Goal: Navigation & Orientation: Find specific page/section

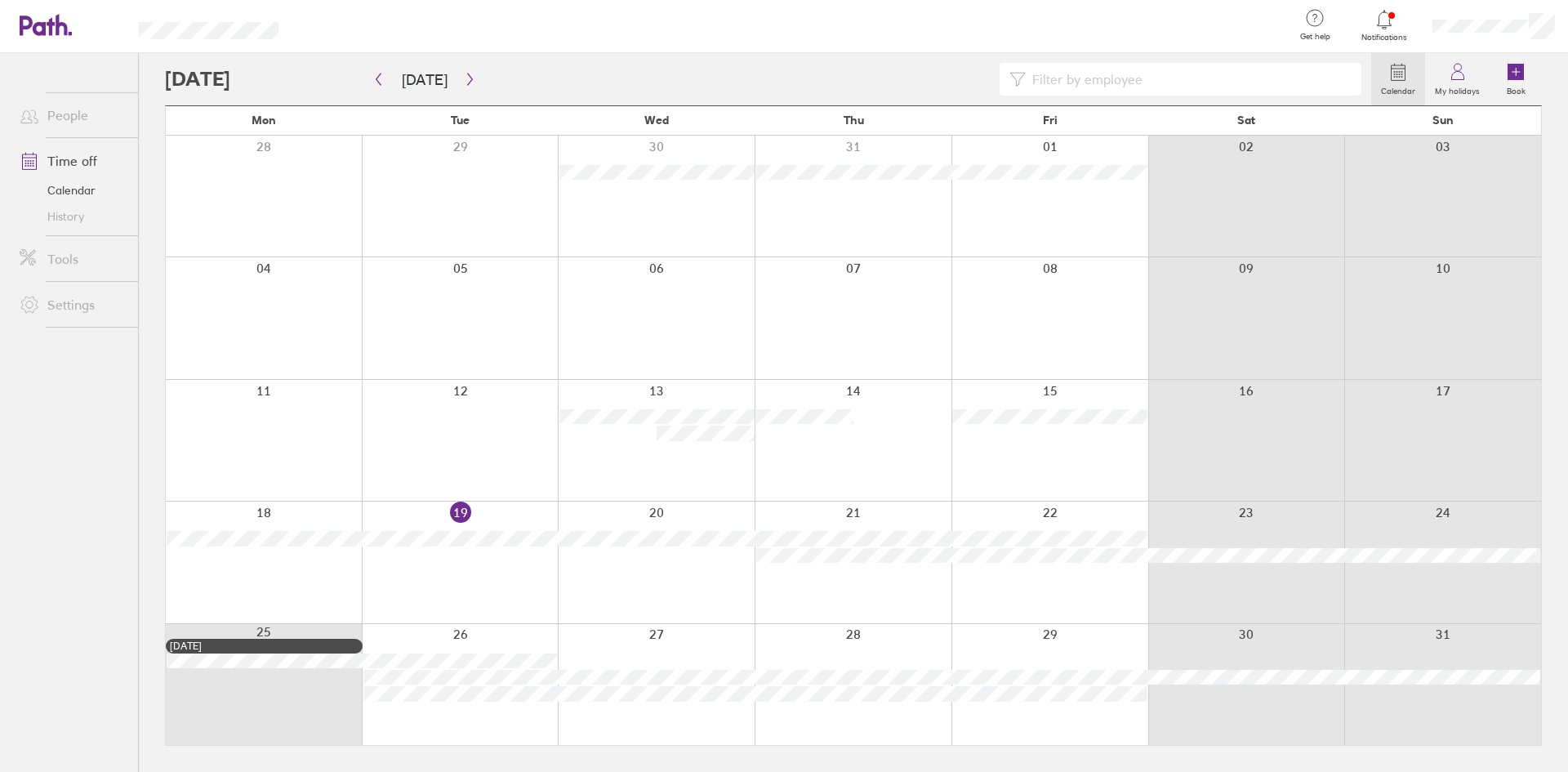
click at [84, 189] on link "Calendar" at bounding box center [73, 191] width 132 height 26
click at [84, 165] on link "Time off" at bounding box center [73, 161] width 132 height 33
click at [465, 80] on icon "button" at bounding box center [470, 79] width 12 height 13
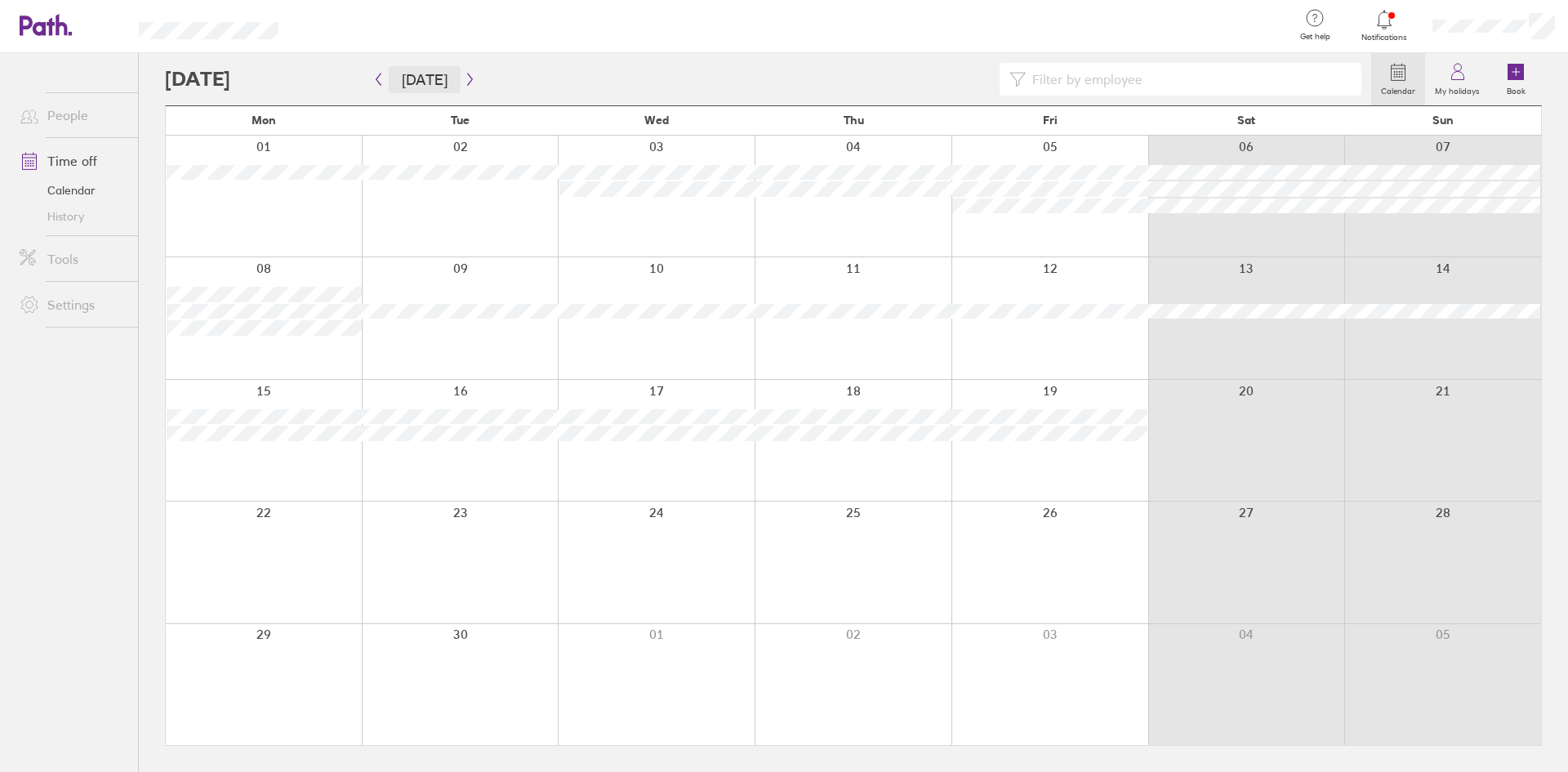
click at [397, 83] on button "[DATE]" at bounding box center [425, 79] width 72 height 27
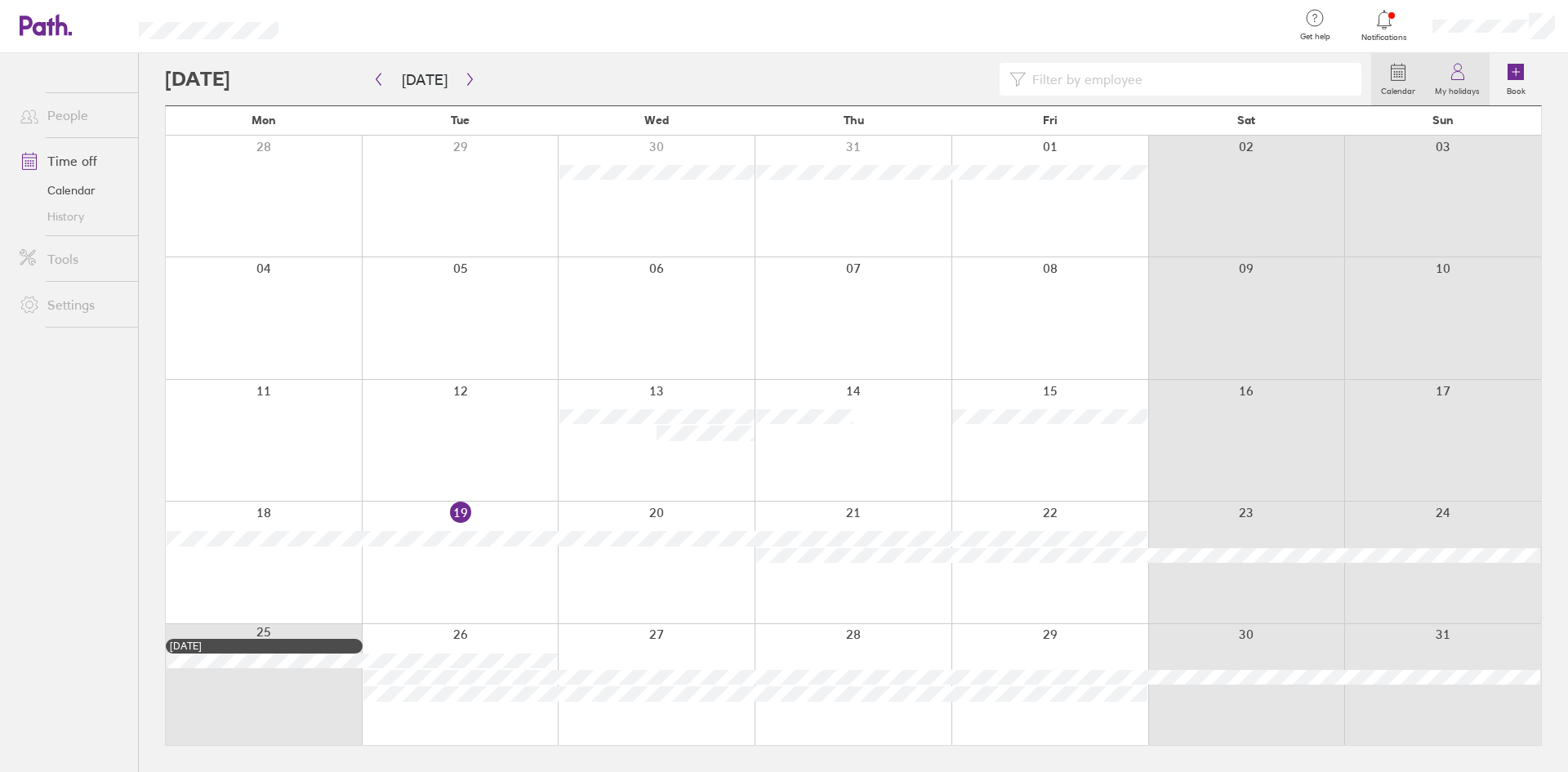
click at [1469, 68] on link "My holidays" at bounding box center [1458, 78] width 64 height 52
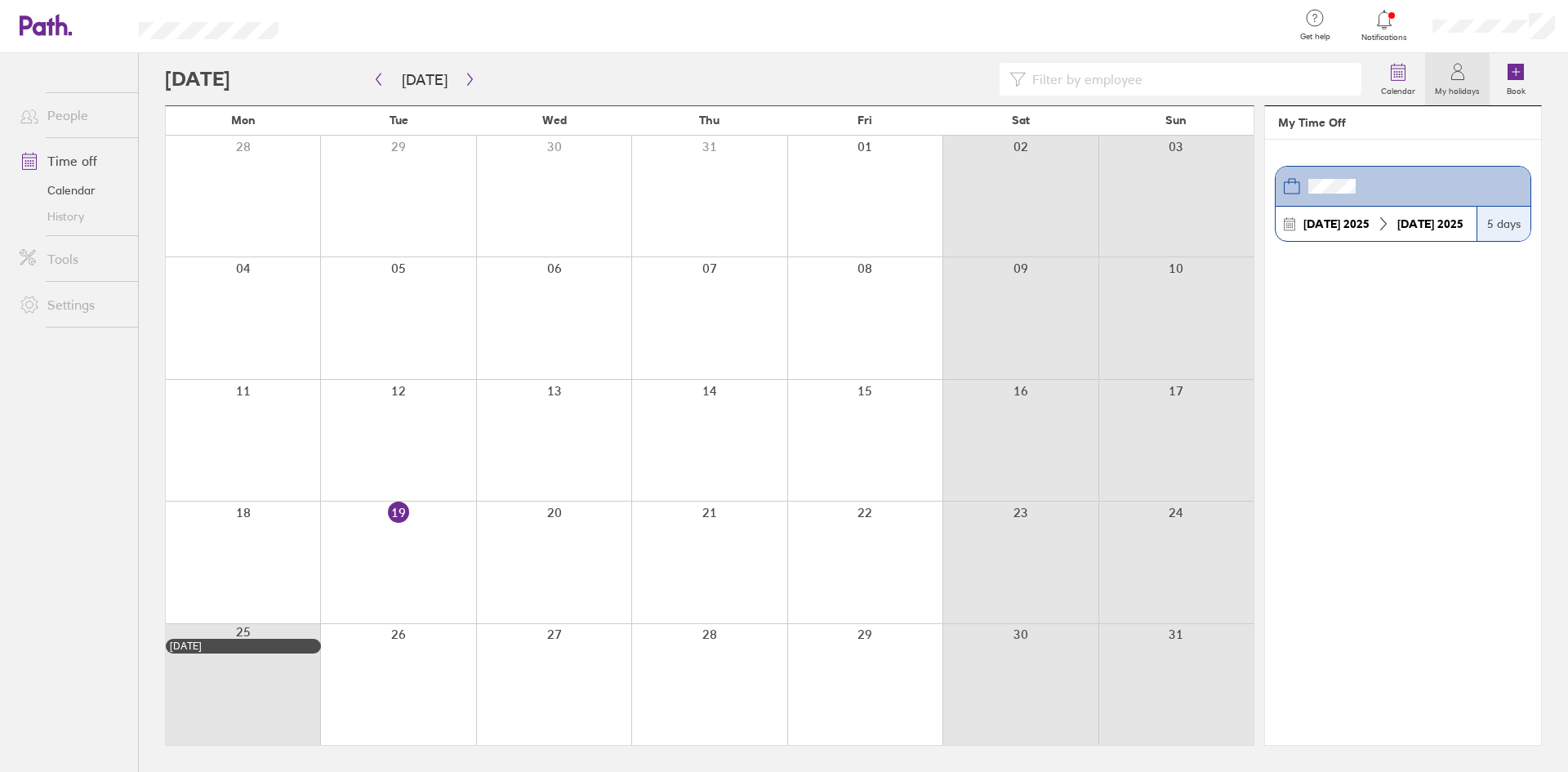
click at [1396, 24] on div at bounding box center [1385, 20] width 53 height 23
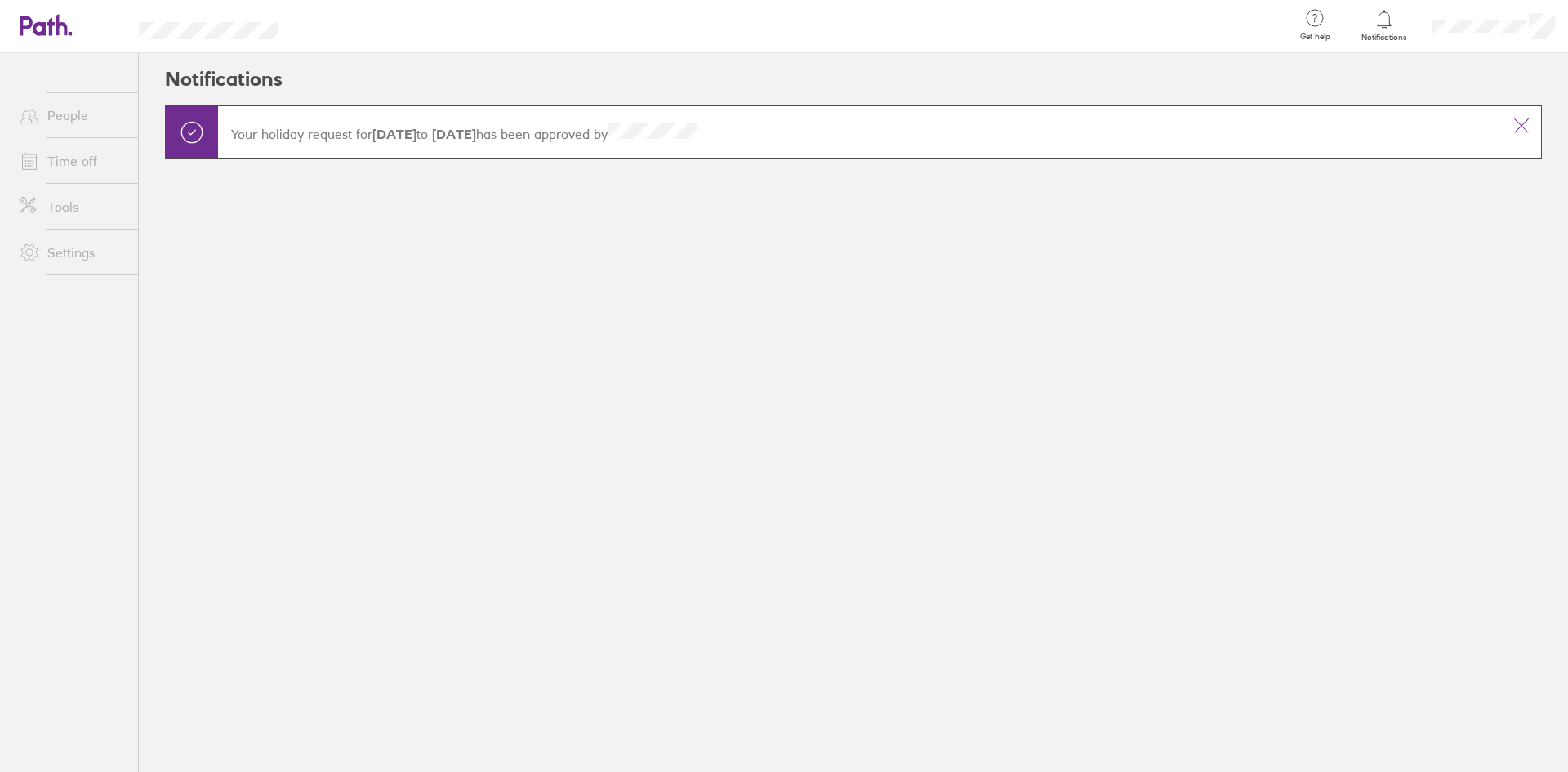
click at [534, 43] on div at bounding box center [793, 26] width 976 height 53
click at [1508, 113] on button at bounding box center [1522, 126] width 40 height 40
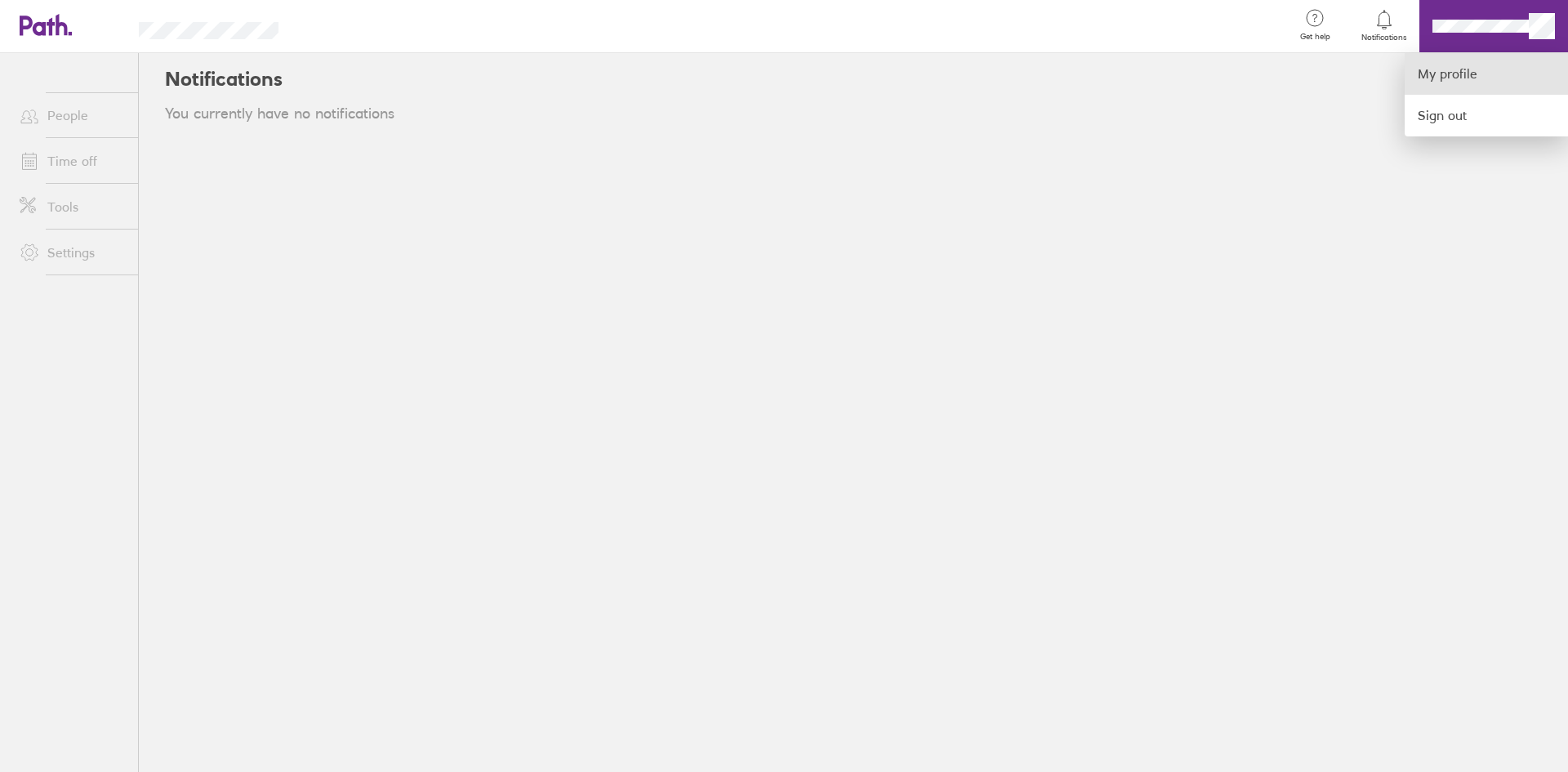
click at [1445, 74] on link "My profile" at bounding box center [1486, 73] width 163 height 42
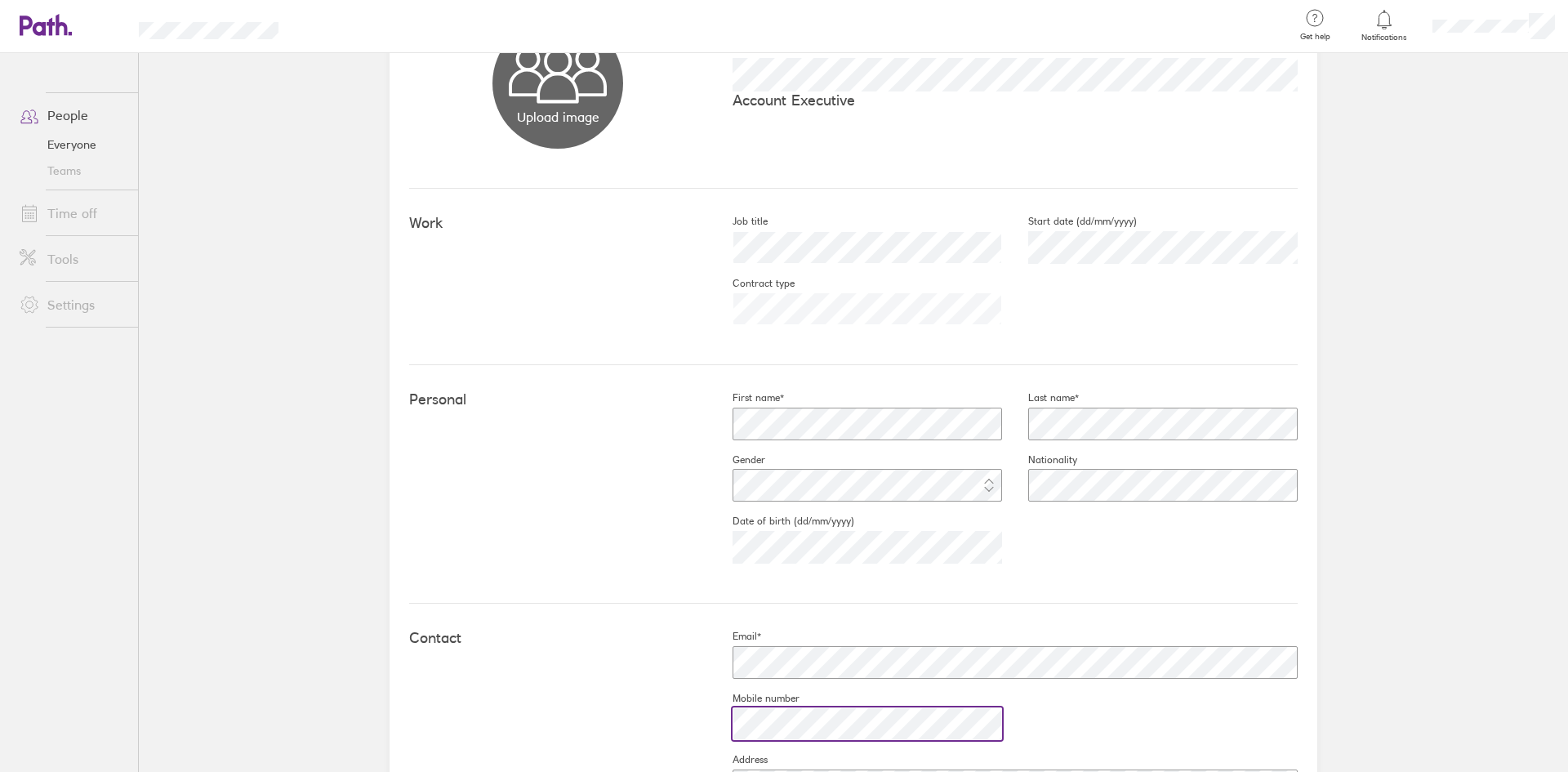
scroll to position [245, 0]
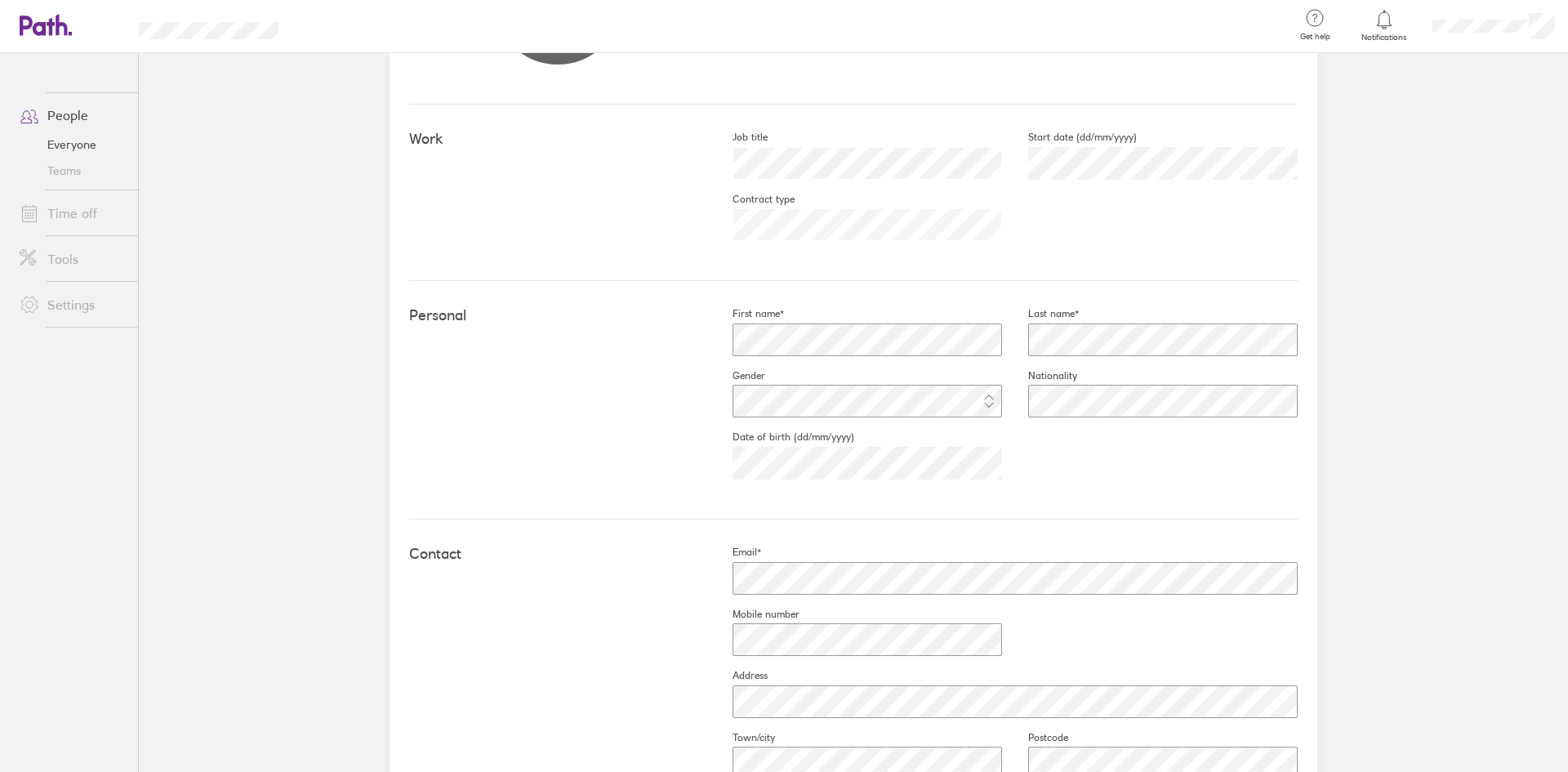
click at [893, 279] on div "Work Job title Start date (dd/mm/yyyy) Contract type" at bounding box center [853, 193] width 889 height 177
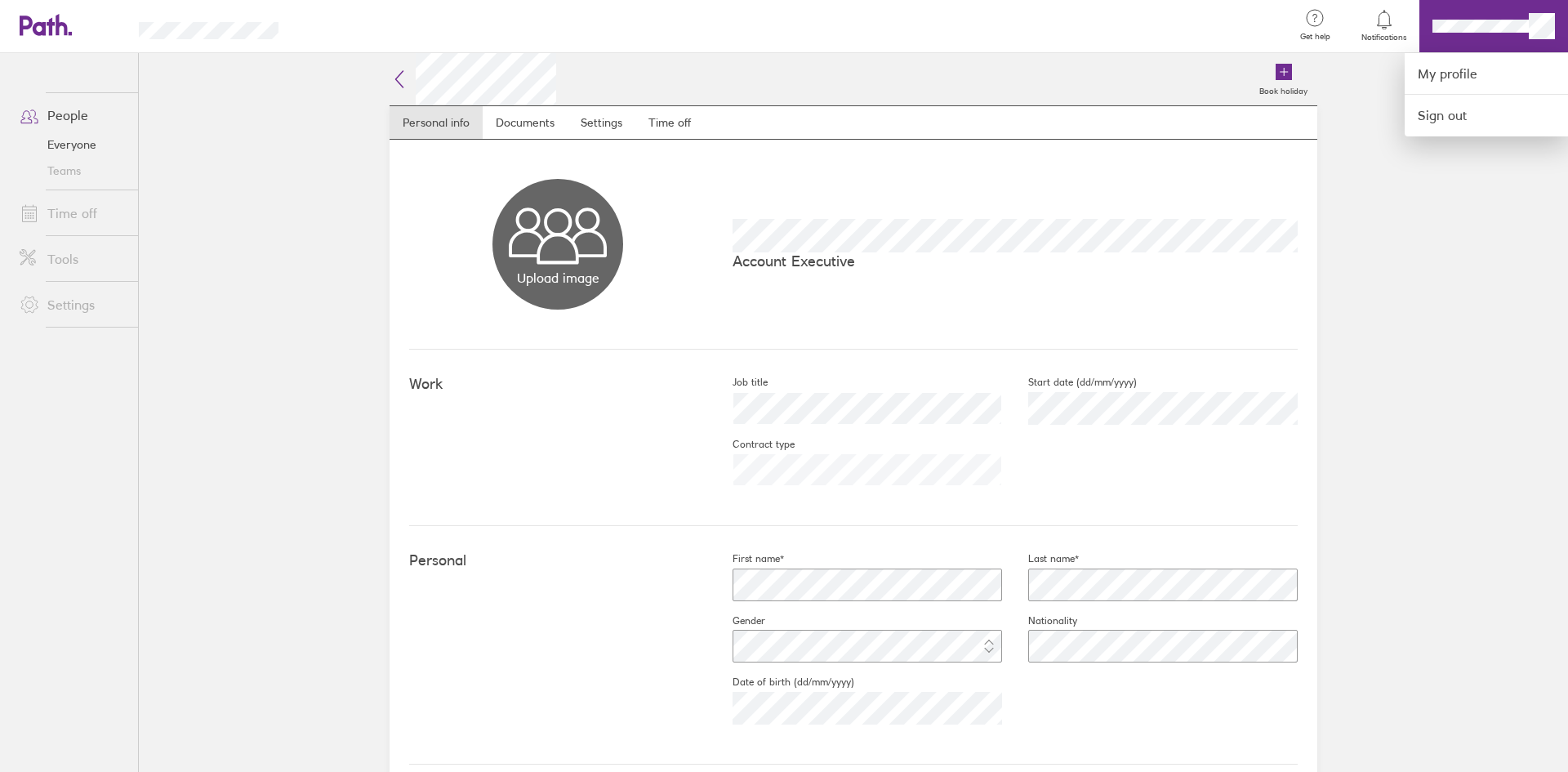
drag, startPoint x: 4, startPoint y: 64, endPoint x: 20, endPoint y: 50, distance: 21.3
click at [6, 63] on div at bounding box center [784, 386] width 1568 height 772
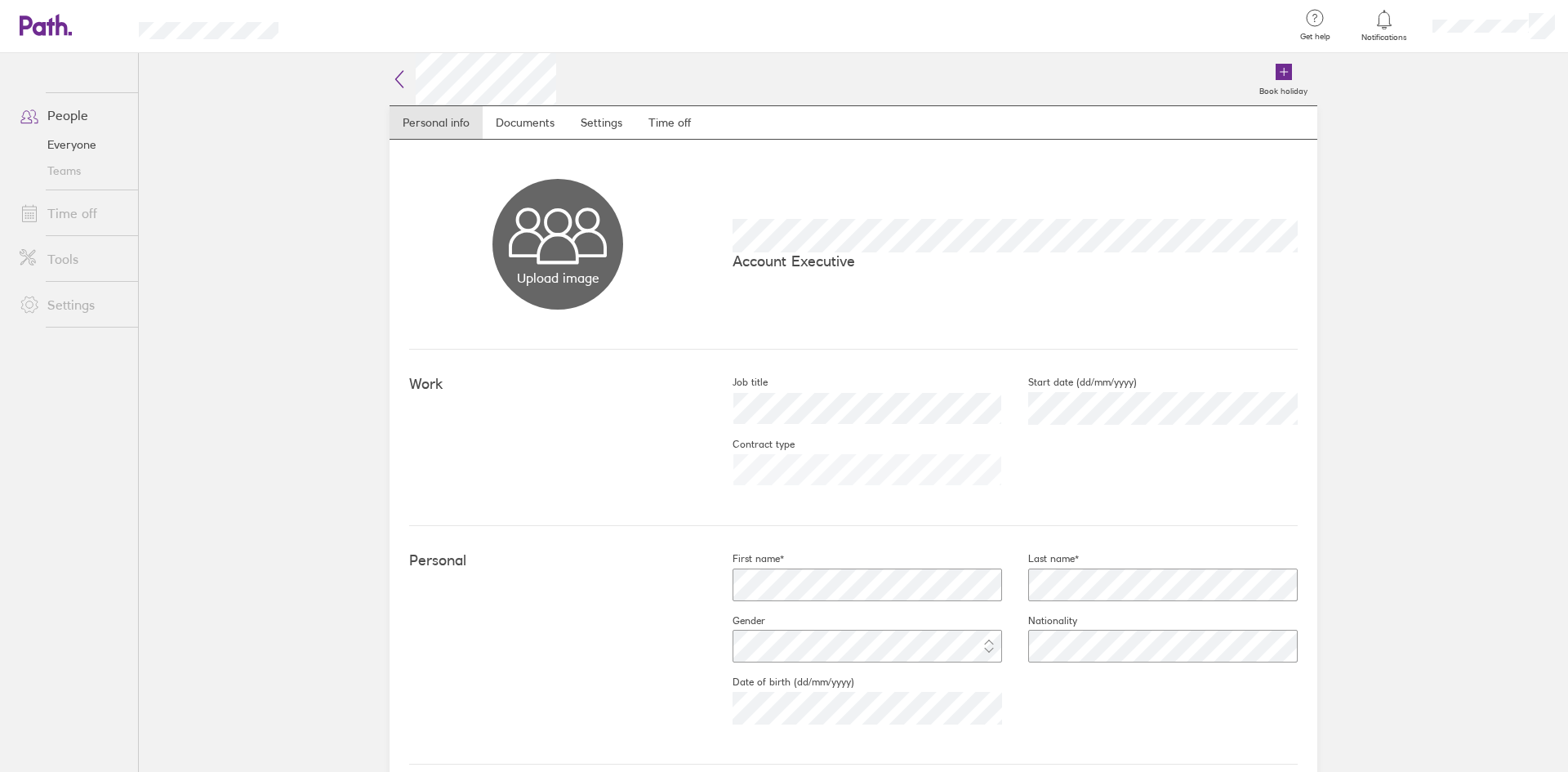
click at [42, 34] on icon at bounding box center [37, 26] width 35 height 20
